Goal: Information Seeking & Learning: Learn about a topic

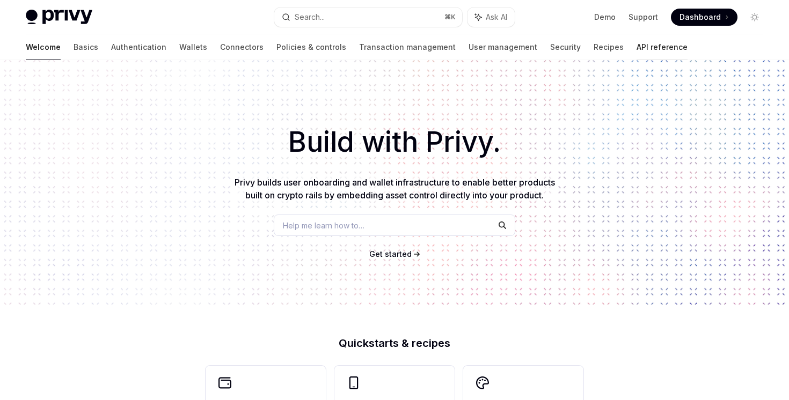
click at [636, 46] on link "API reference" at bounding box center [661, 47] width 51 height 26
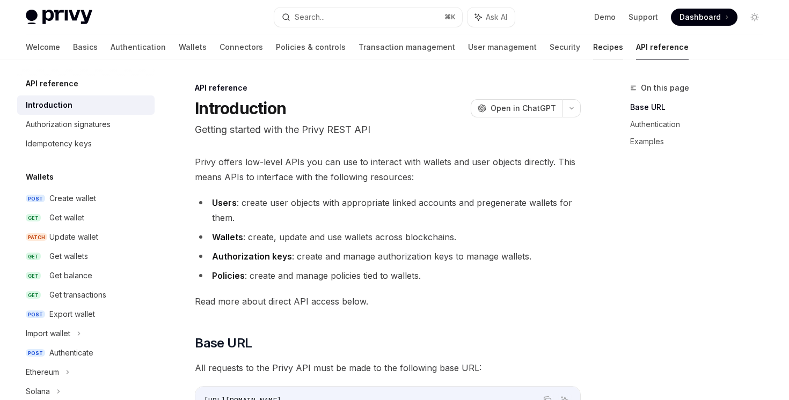
click at [593, 51] on link "Recipes" at bounding box center [608, 47] width 30 height 26
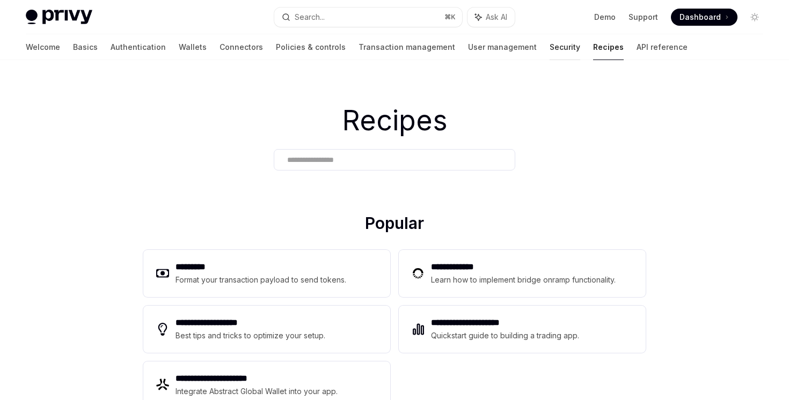
click at [549, 51] on link "Security" at bounding box center [564, 47] width 31 height 26
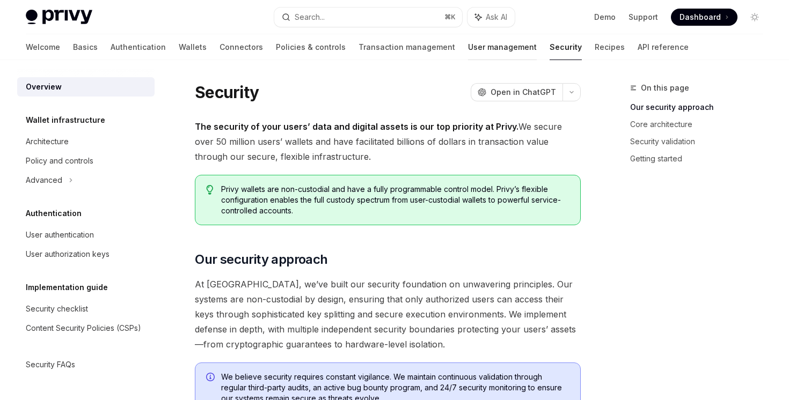
click at [468, 54] on link "User management" at bounding box center [502, 47] width 69 height 26
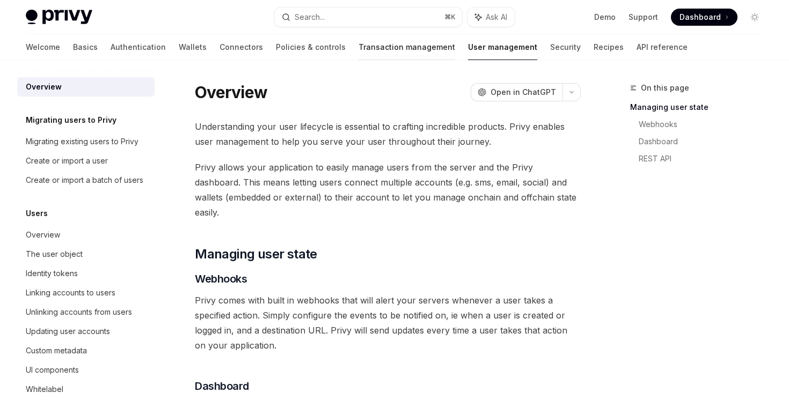
click at [358, 53] on link "Transaction management" at bounding box center [406, 47] width 97 height 26
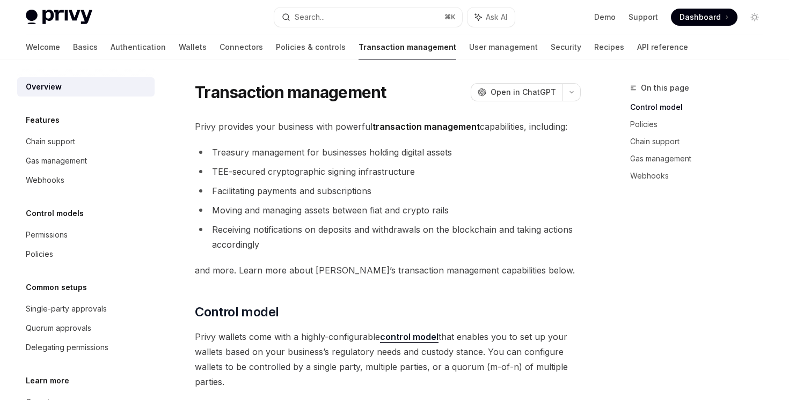
click at [276, 50] on link "Policies & controls" at bounding box center [311, 47] width 70 height 26
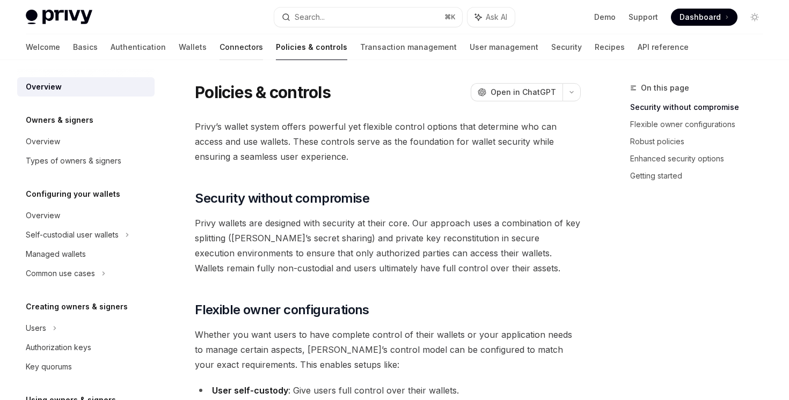
click at [219, 50] on link "Connectors" at bounding box center [240, 47] width 43 height 26
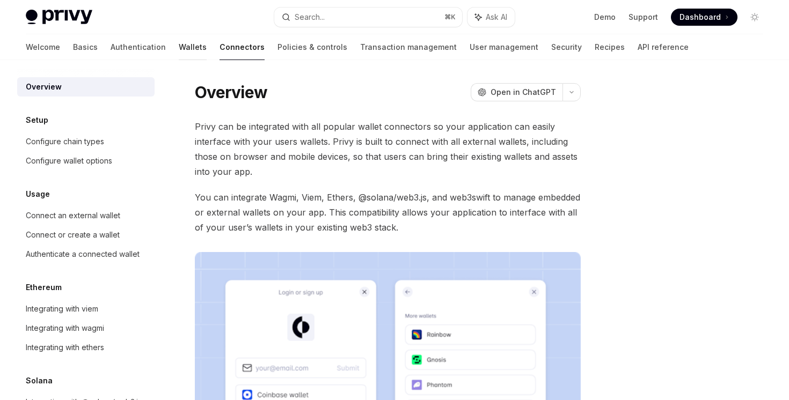
click at [179, 44] on link "Wallets" at bounding box center [193, 47] width 28 height 26
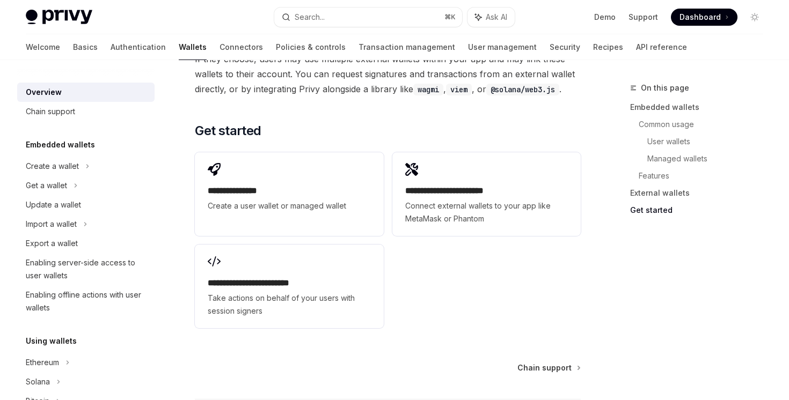
scroll to position [1750, 0]
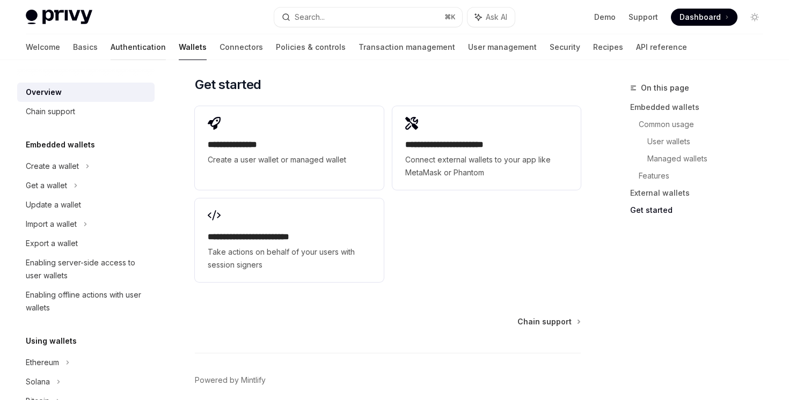
click at [111, 46] on link "Authentication" at bounding box center [138, 47] width 55 height 26
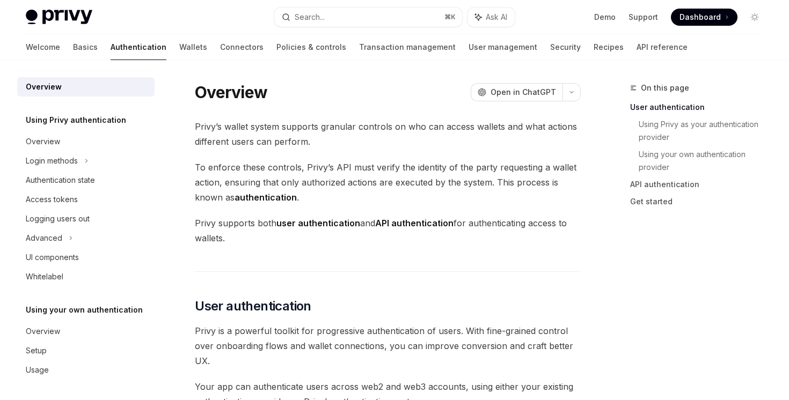
click at [49, 57] on div "Welcome Basics Authentication Wallets Connectors Policies & controls Transactio…" at bounding box center [356, 47] width 661 height 26
click at [49, 53] on div "Welcome Basics Authentication Wallets Connectors Policies & controls Transactio…" at bounding box center [356, 47] width 661 height 26
click at [49, 49] on div "Welcome Basics Authentication Wallets Connectors Policies & controls Transactio…" at bounding box center [356, 47] width 661 height 26
click at [73, 49] on link "Basics" at bounding box center [85, 47] width 25 height 26
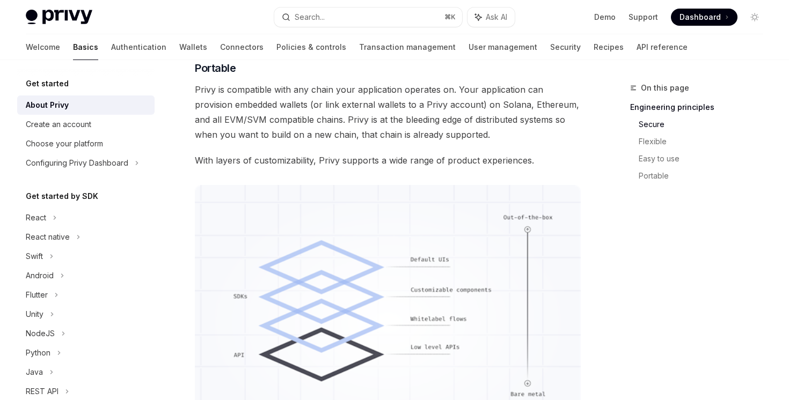
scroll to position [1002, 0]
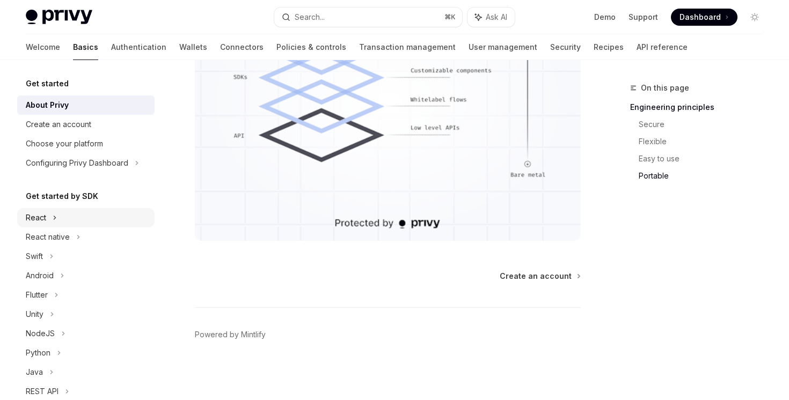
click at [53, 217] on icon at bounding box center [55, 217] width 4 height 13
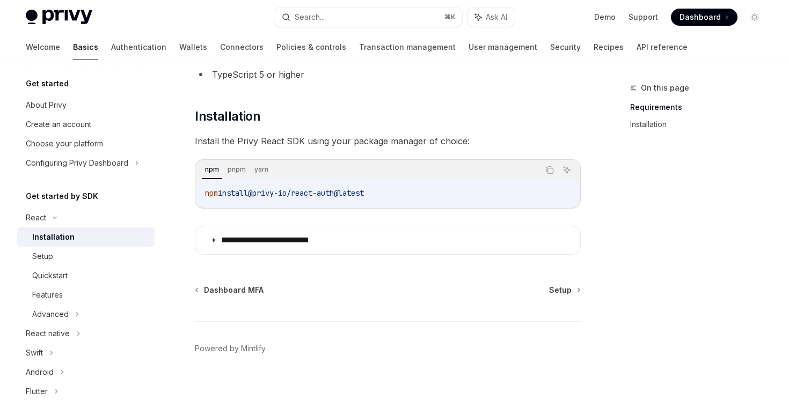
scroll to position [127, 0]
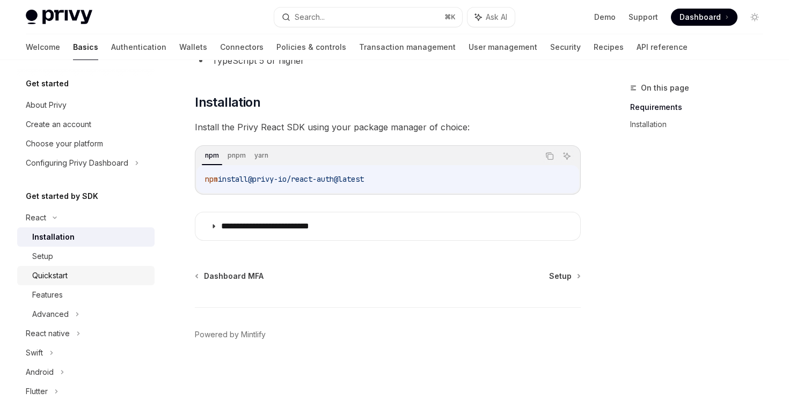
click at [72, 272] on div "Quickstart" at bounding box center [90, 275] width 116 height 13
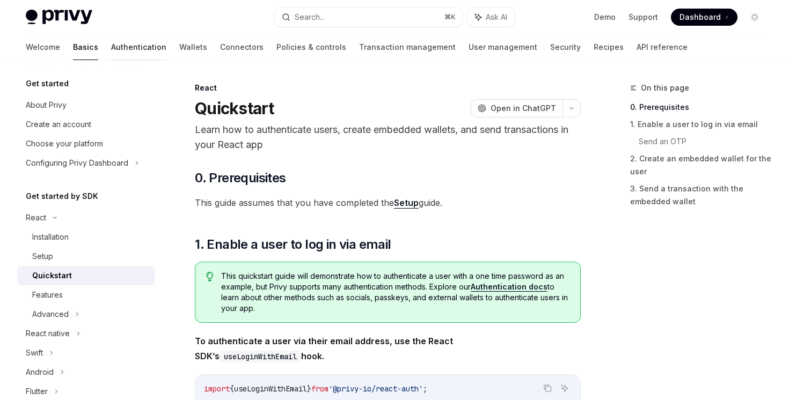
click at [111, 51] on link "Authentication" at bounding box center [138, 47] width 55 height 26
type textarea "*"
